Goal: Task Accomplishment & Management: Manage account settings

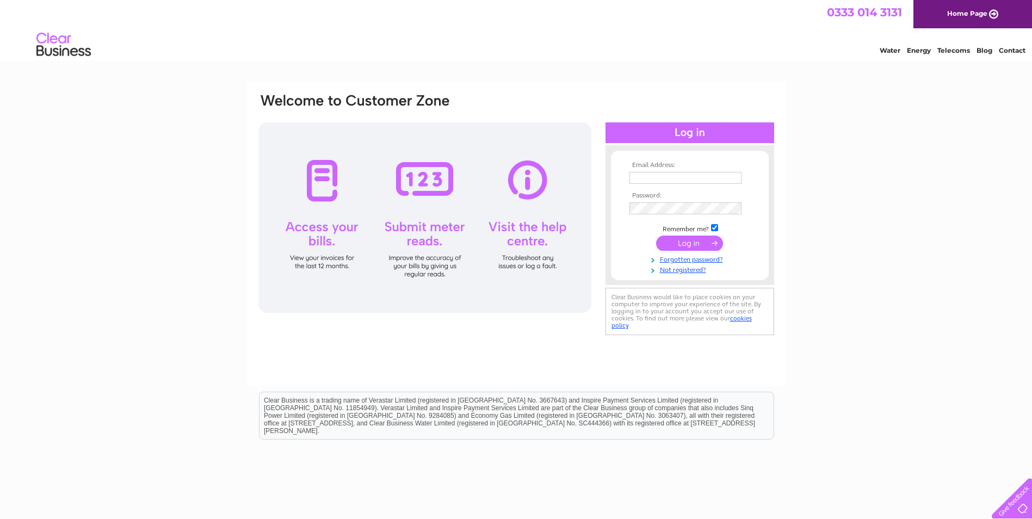
type input "[EMAIL_ADDRESS][DOMAIN_NAME]"
click at [692, 242] on input "submit" at bounding box center [689, 243] width 67 height 15
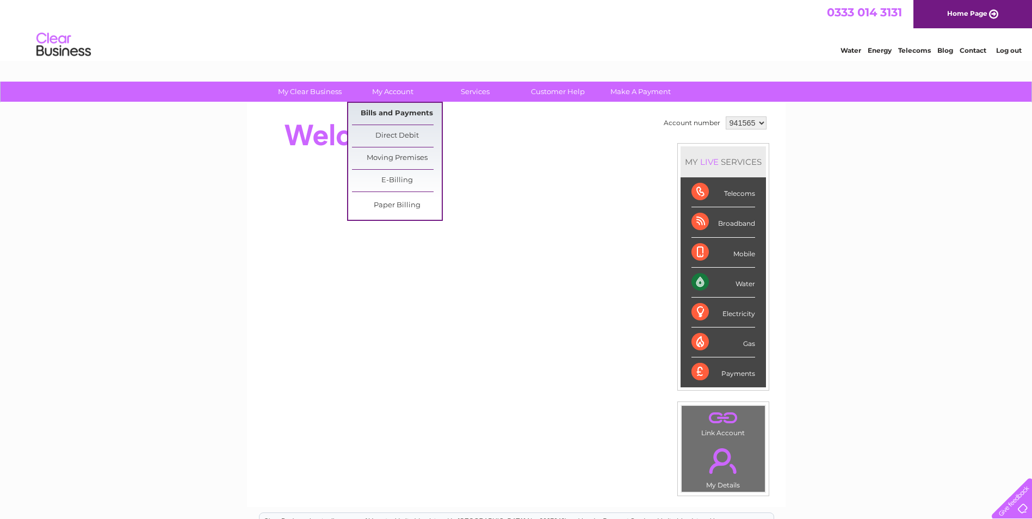
click at [384, 111] on link "Bills and Payments" at bounding box center [397, 114] width 90 height 22
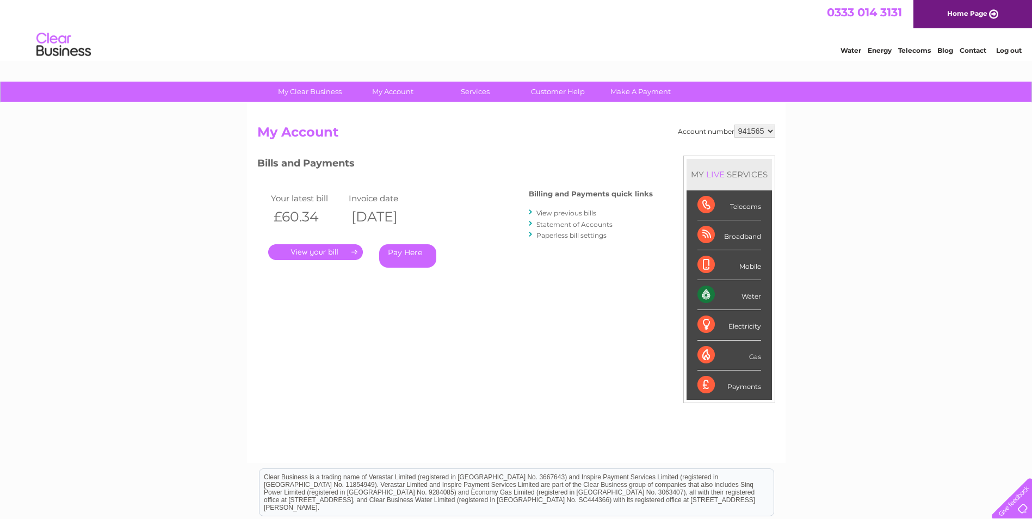
click at [331, 256] on link "." at bounding box center [315, 252] width 95 height 16
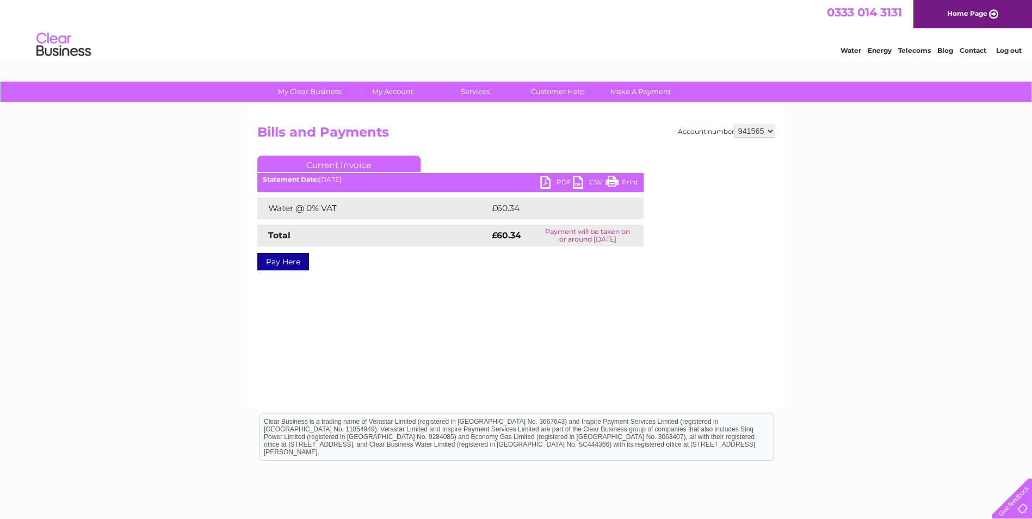
click at [547, 186] on link "PDF" at bounding box center [556, 184] width 33 height 16
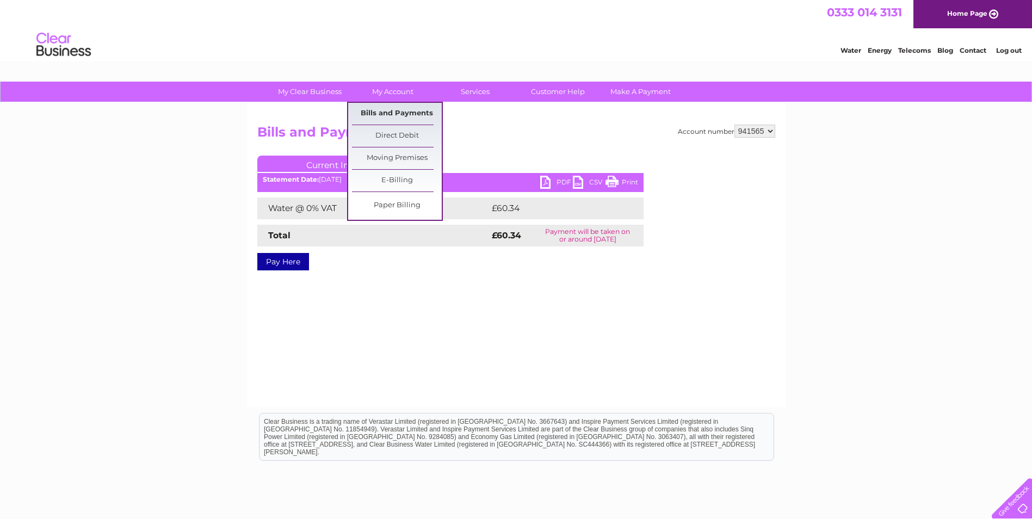
click at [387, 113] on link "Bills and Payments" at bounding box center [397, 114] width 90 height 22
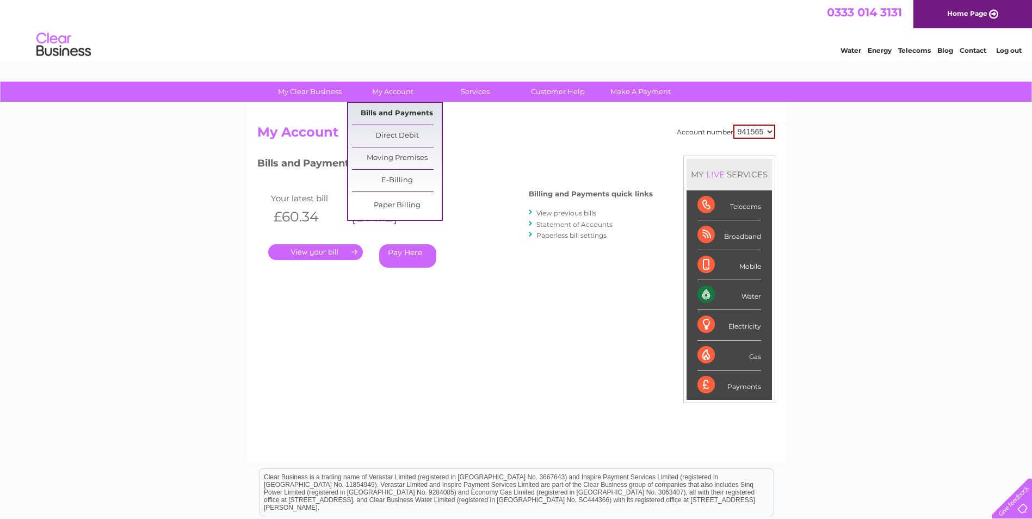
click at [392, 118] on link "Bills and Payments" at bounding box center [397, 114] width 90 height 22
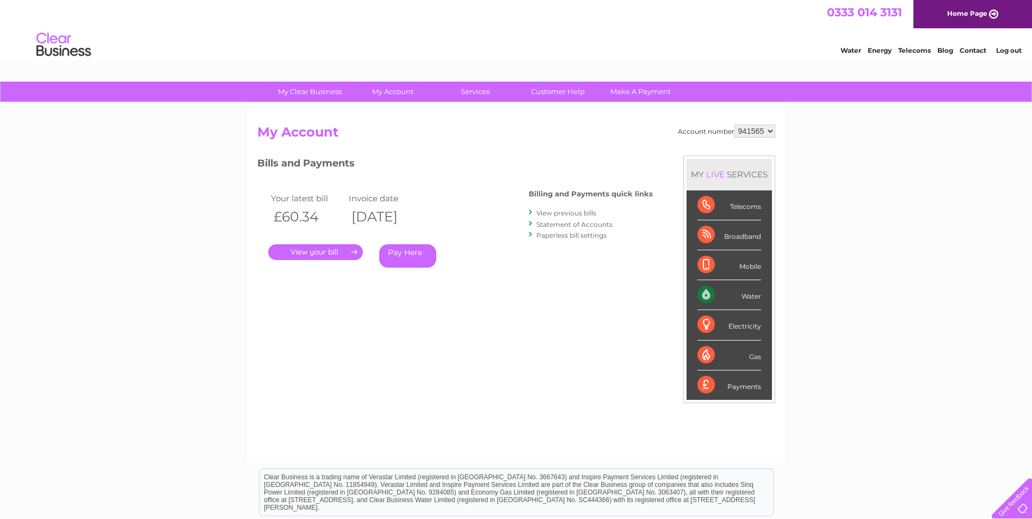
click at [565, 212] on link "View previous bills" at bounding box center [566, 213] width 60 height 8
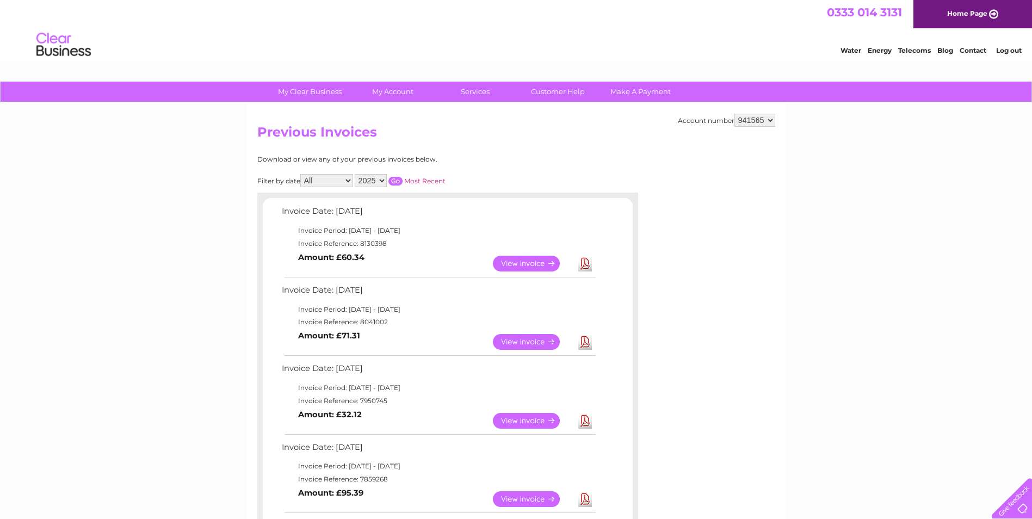
click at [544, 345] on link "View" at bounding box center [533, 342] width 80 height 16
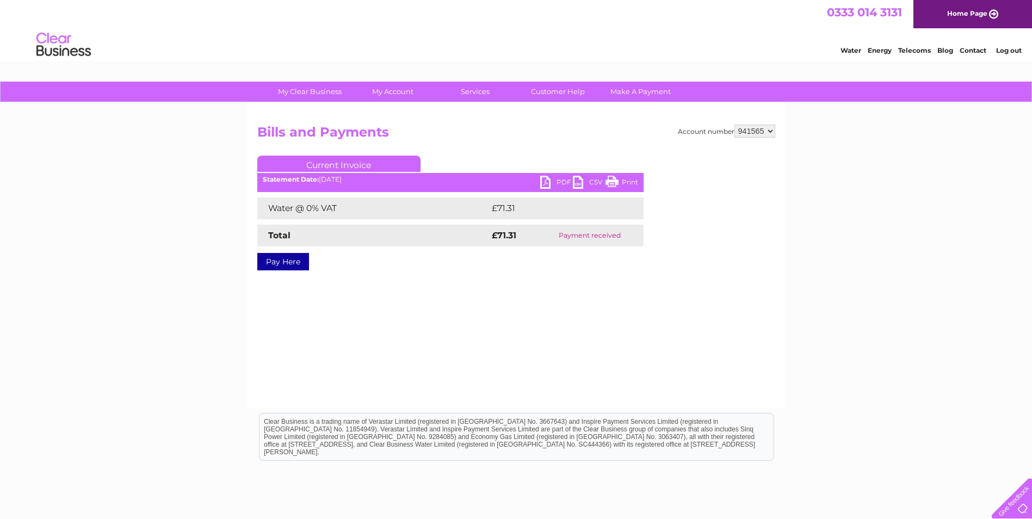
click at [556, 187] on link "PDF" at bounding box center [556, 184] width 33 height 16
